Goal: Check status: Check status

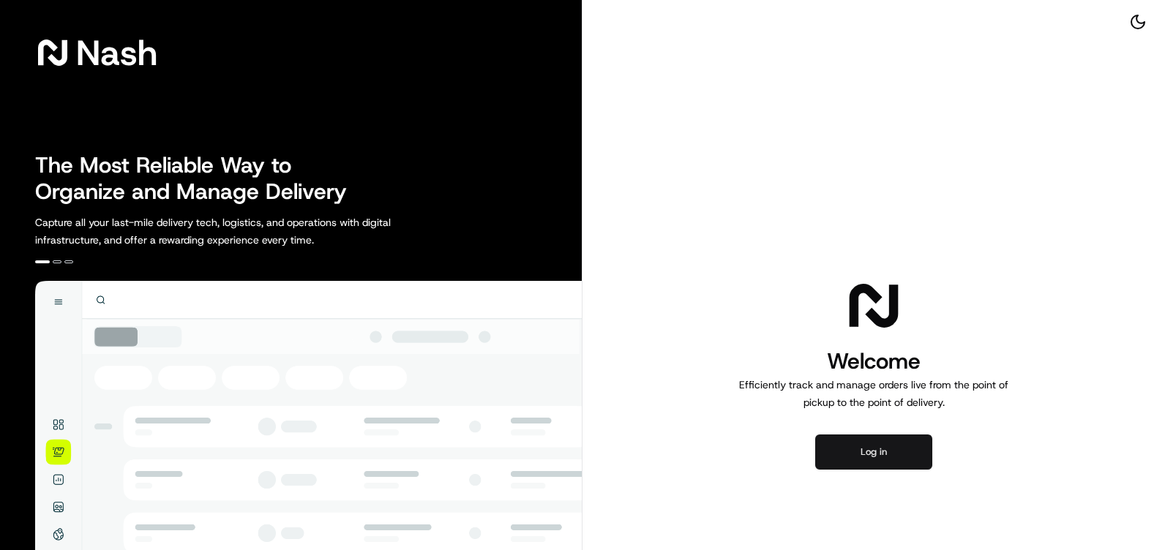
click at [867, 451] on button "Log in" at bounding box center [873, 452] width 117 height 35
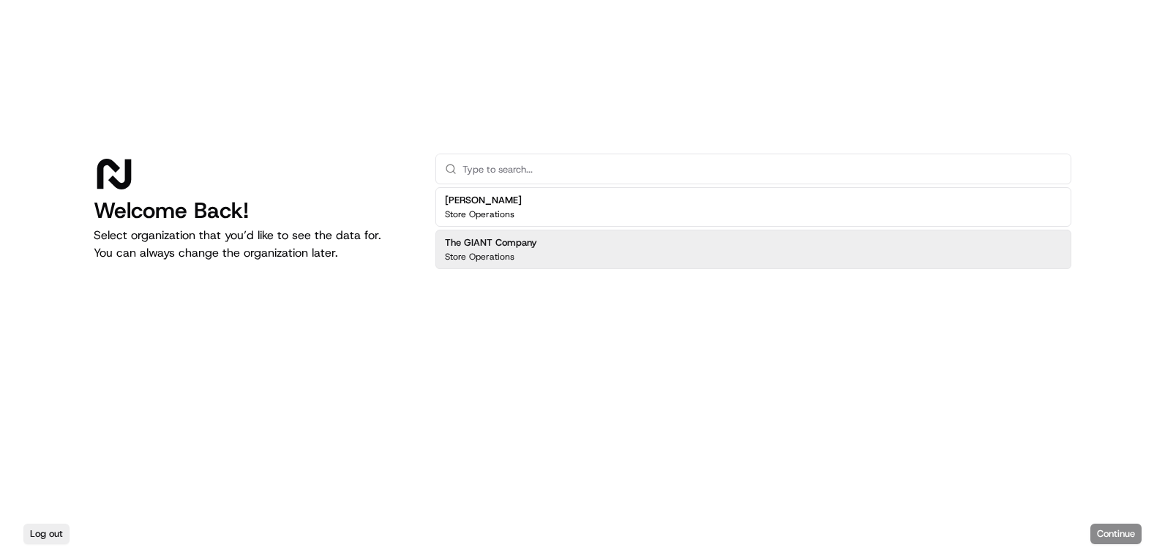
click at [573, 246] on div "The GIANT Company Store Operations" at bounding box center [753, 250] width 636 height 40
click at [1115, 528] on button "Continue" at bounding box center [1115, 534] width 51 height 20
